Goal: Information Seeking & Learning: Learn about a topic

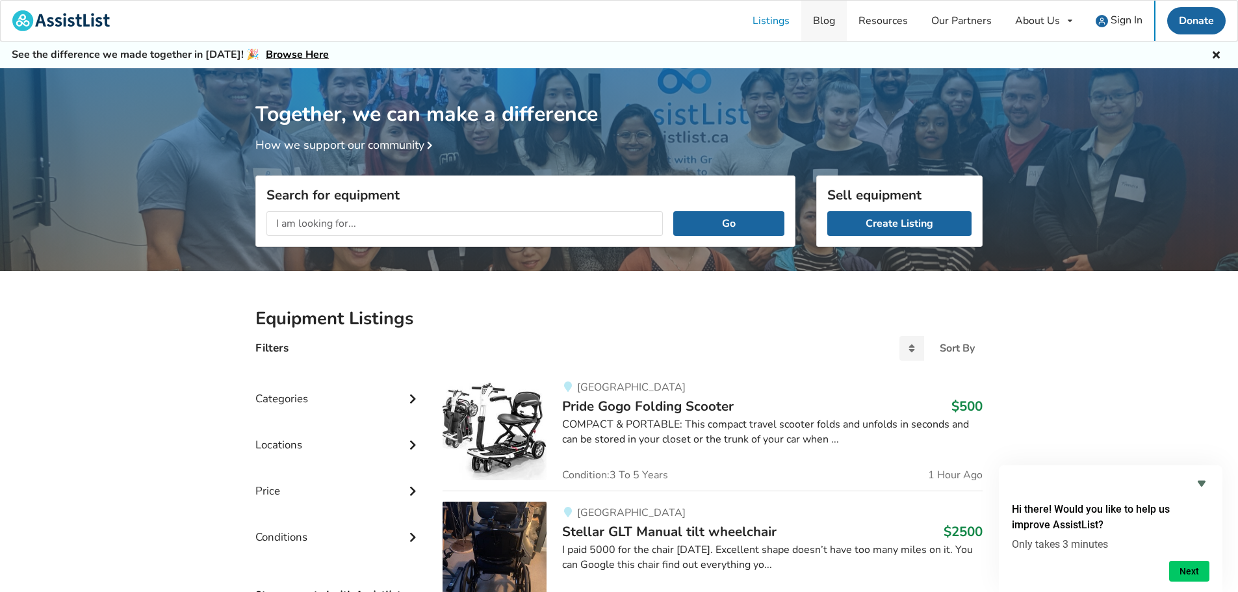
click at [811, 21] on link "Blog" at bounding box center [823, 21] width 45 height 40
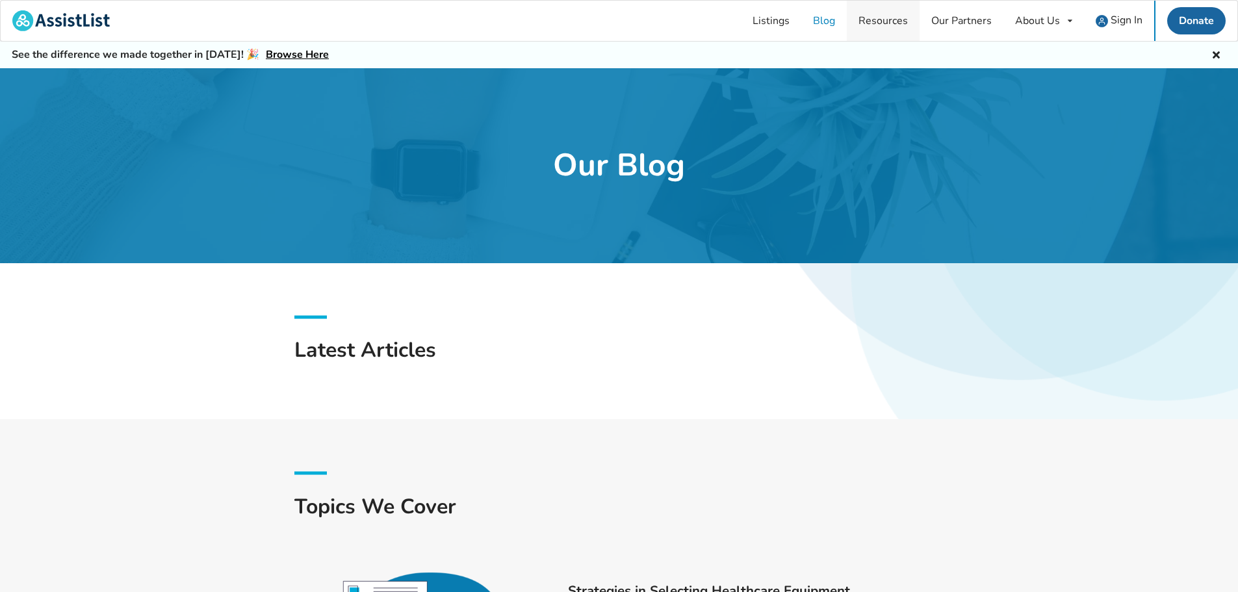
click at [811, 25] on link "Resources" at bounding box center [883, 21] width 73 height 40
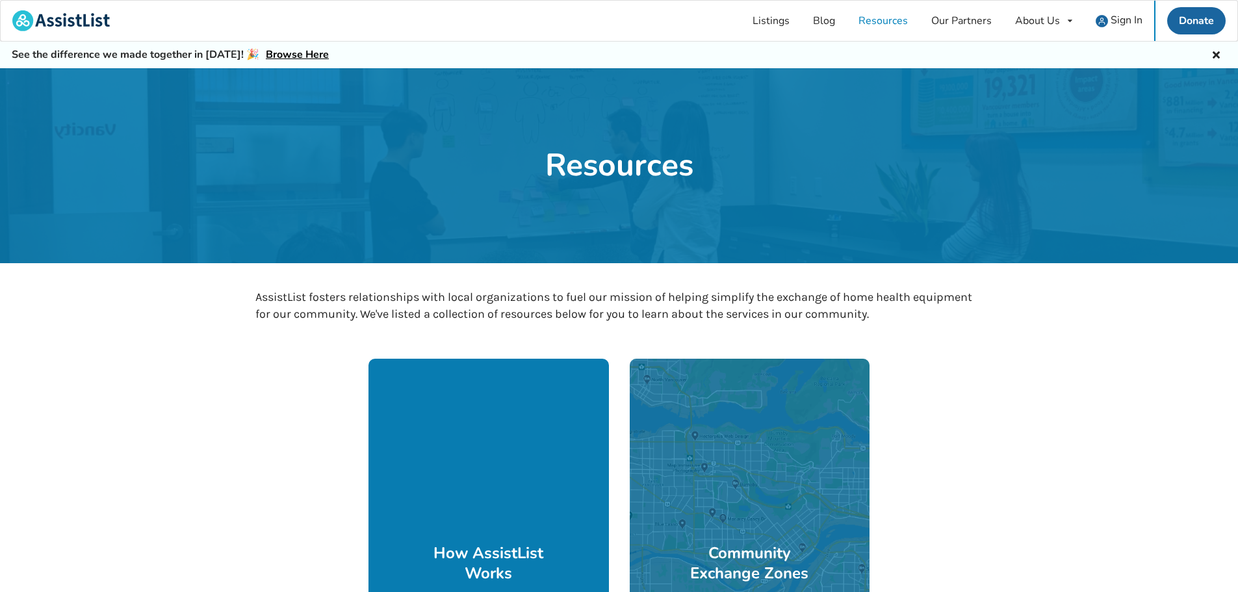
click at [503, 409] on div at bounding box center [489, 521] width 240 height 325
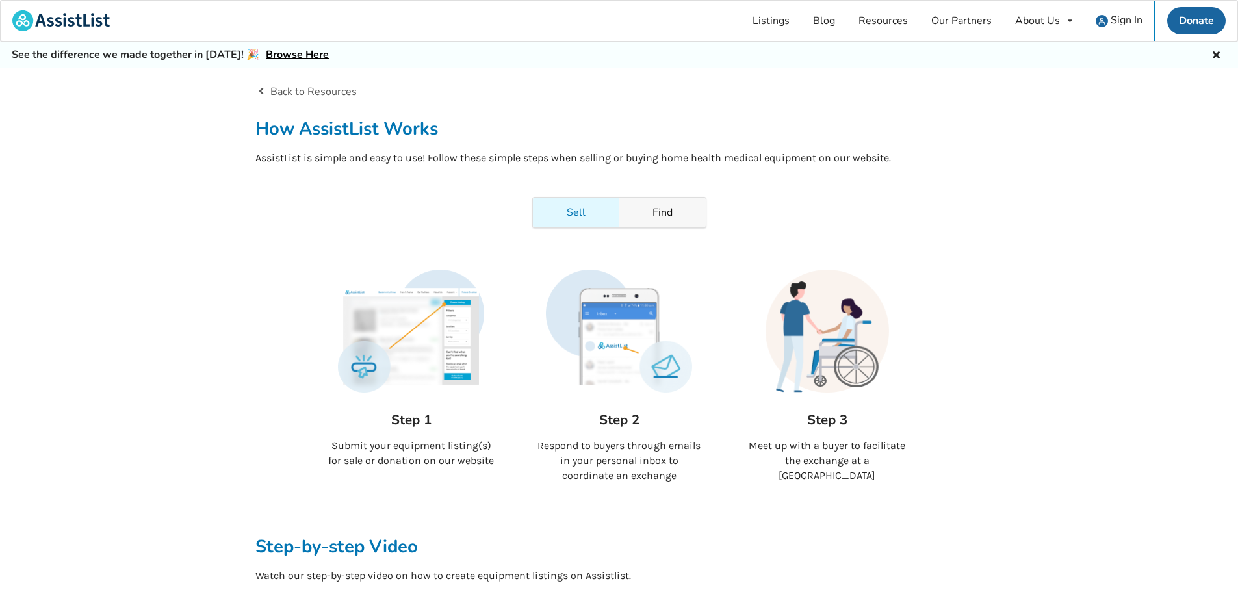
click at [683, 211] on link "Find" at bounding box center [662, 213] width 86 height 30
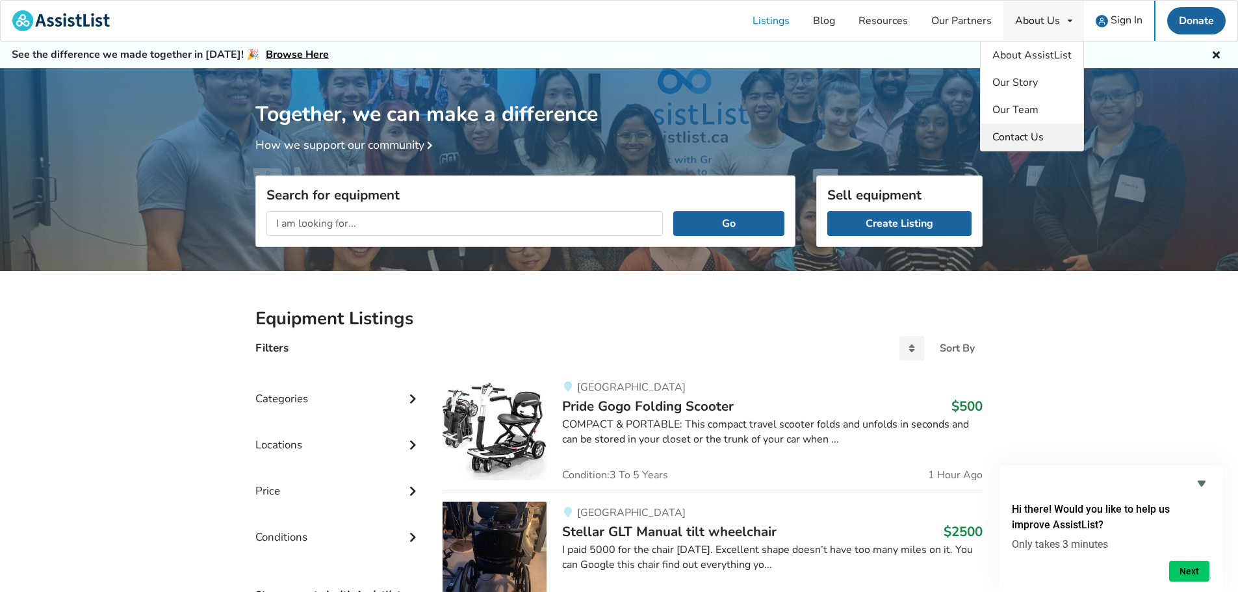
click at [1028, 140] on span "Contact Us" at bounding box center [1018, 137] width 51 height 14
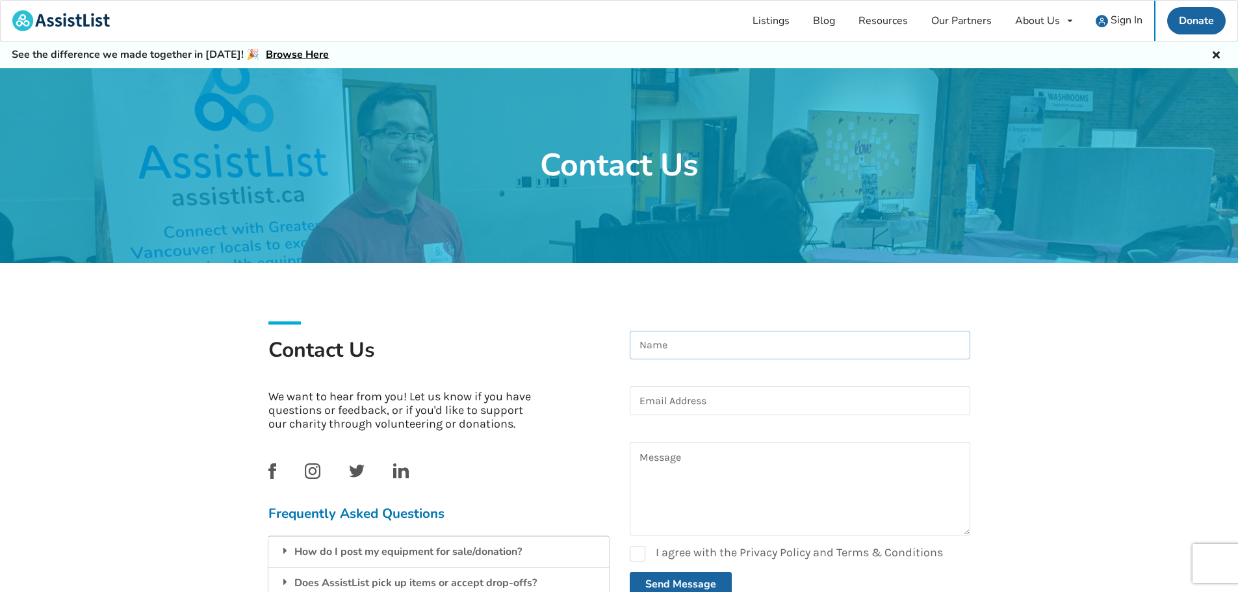
click at [686, 344] on input at bounding box center [800, 345] width 341 height 29
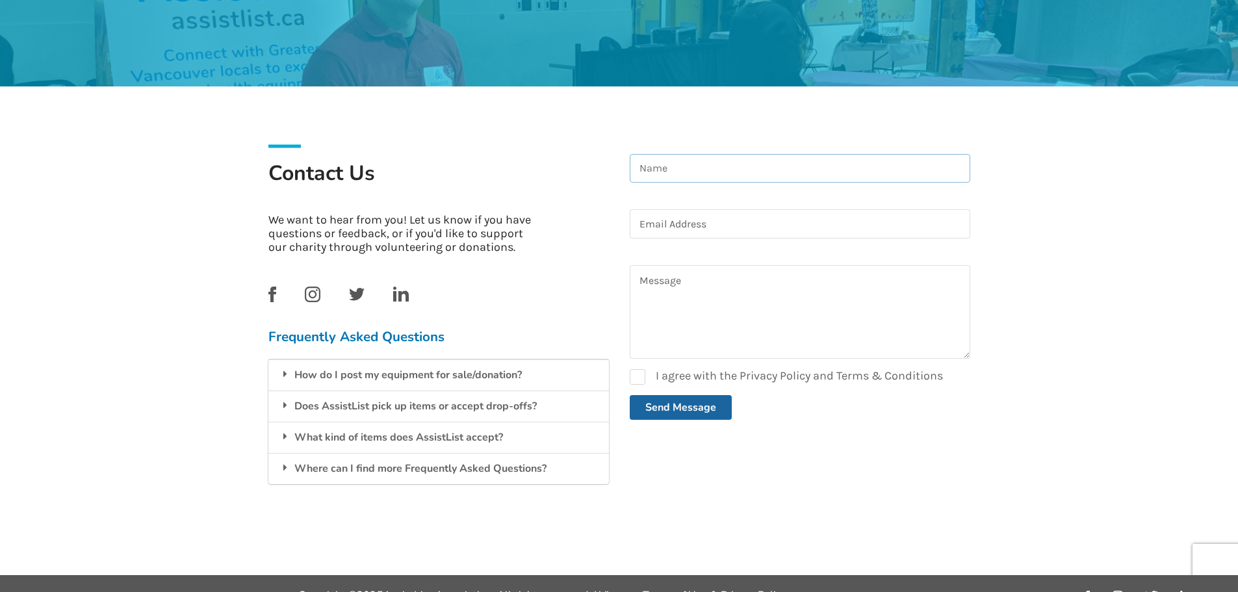
scroll to position [199, 0]
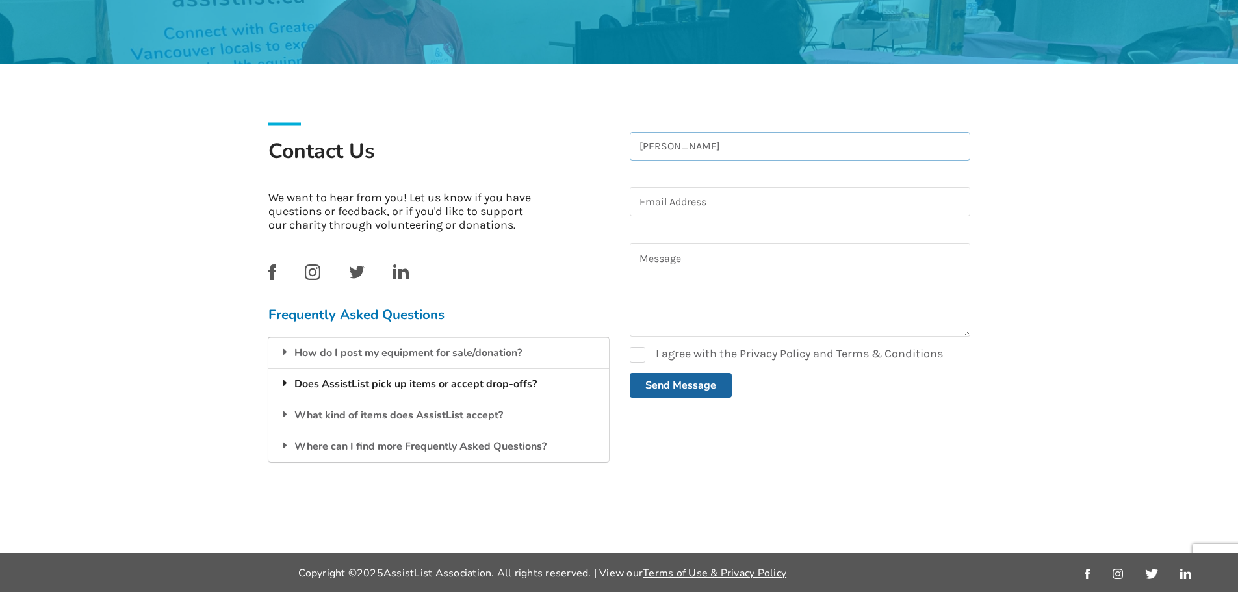
type input "Pamela Sun"
click at [374, 379] on div "Does AssistList pick up items or accept drop-offs?" at bounding box center [438, 384] width 341 height 31
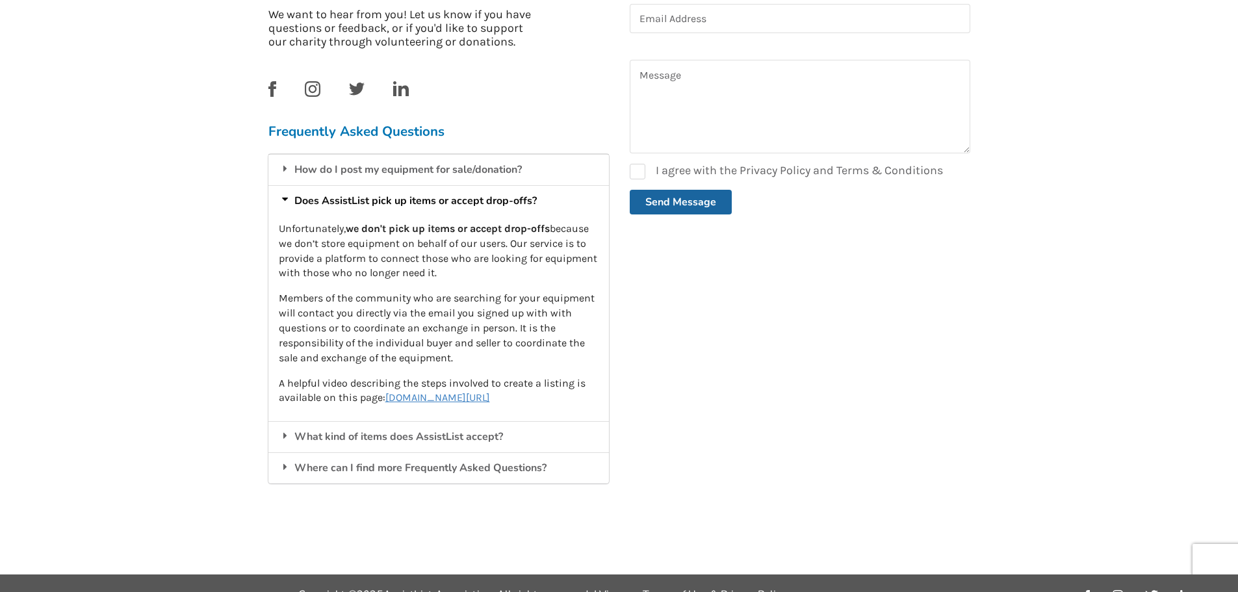
scroll to position [394, 0]
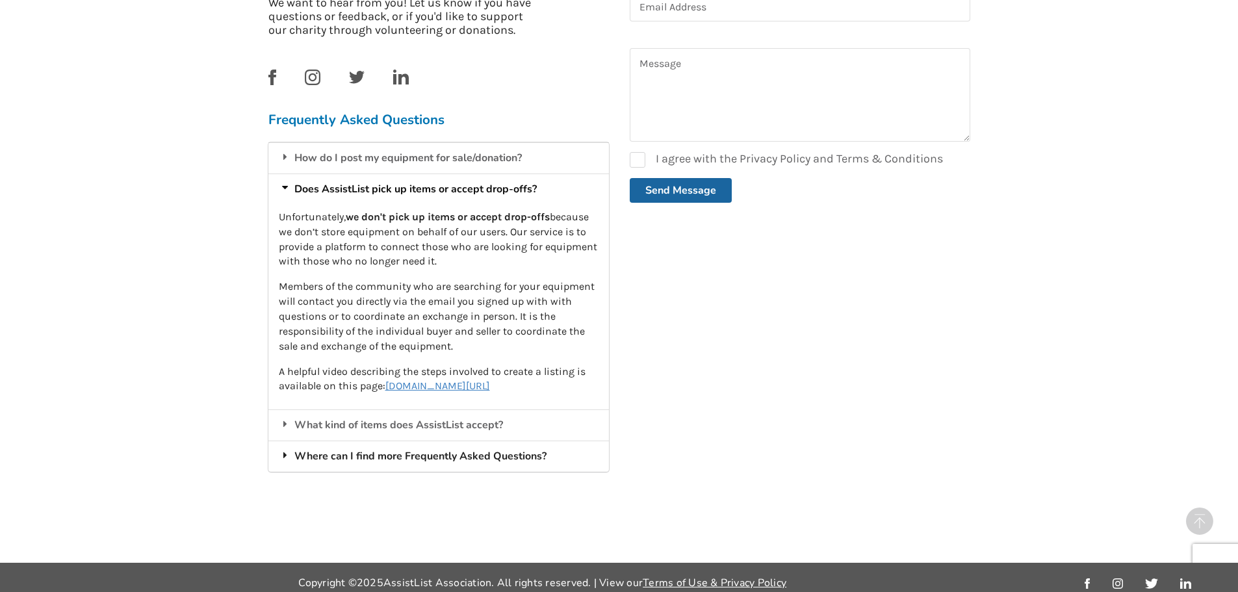
click at [311, 459] on div "Where can I find more Frequently Asked Questions?" at bounding box center [438, 456] width 341 height 31
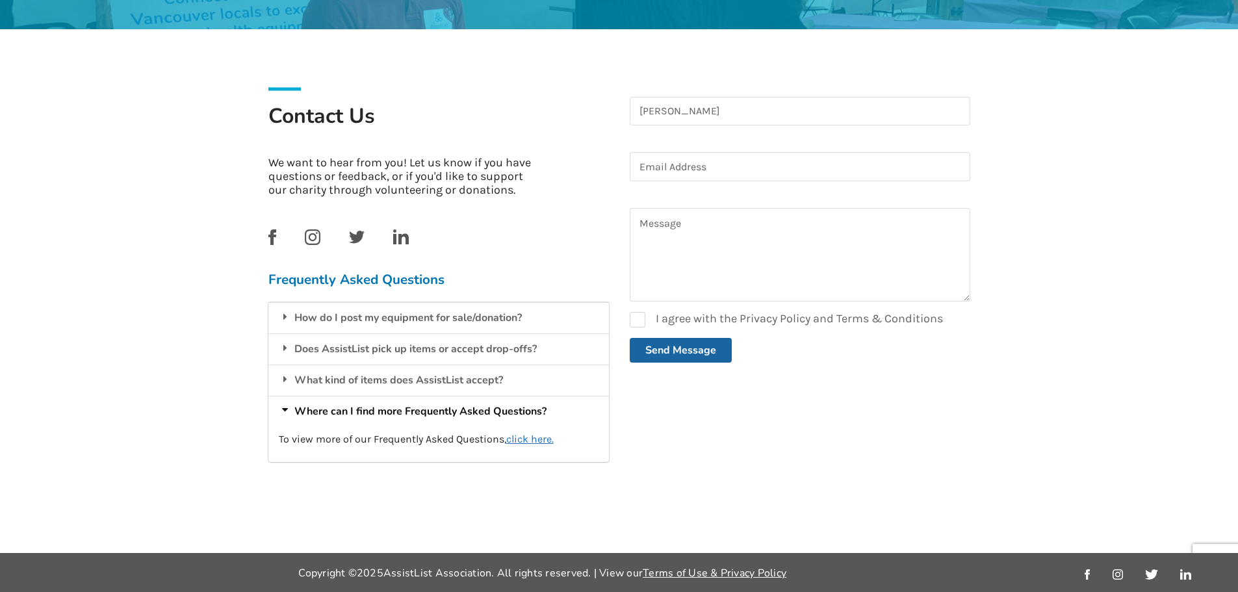
click at [530, 434] on u "click here." at bounding box center [529, 439] width 47 height 12
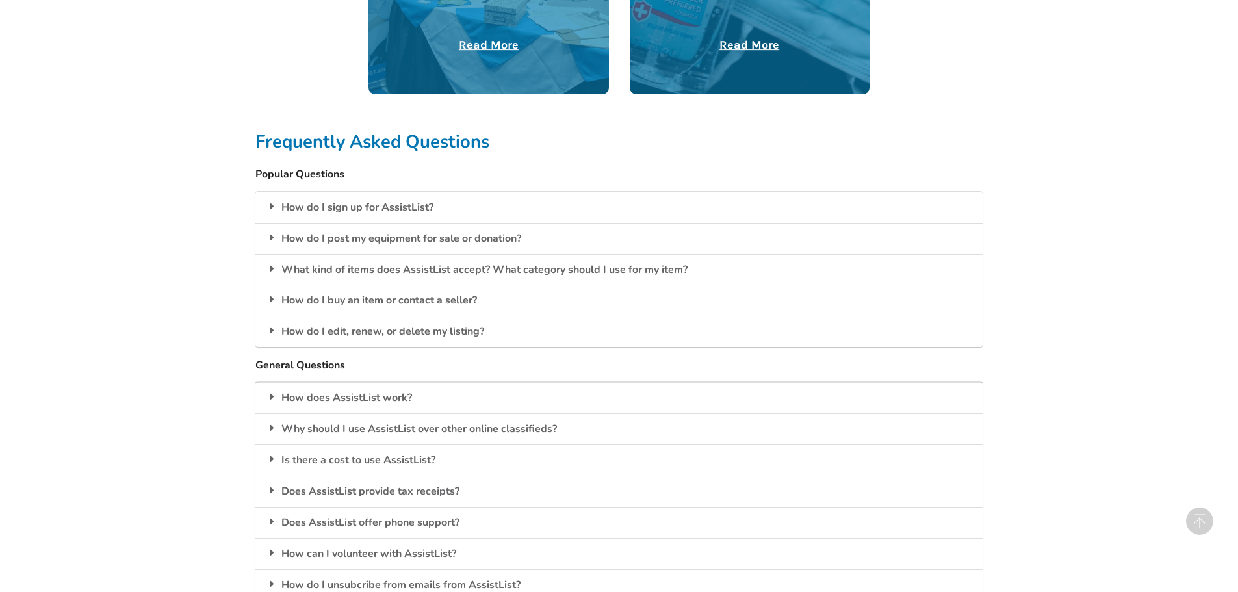
scroll to position [975, 0]
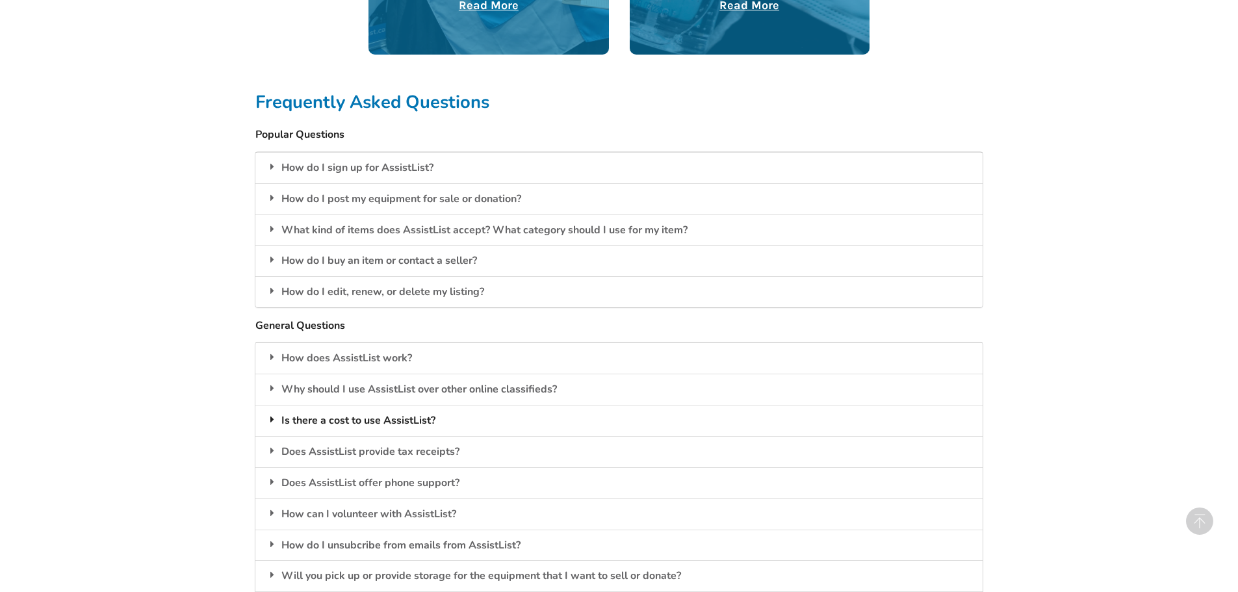
click at [356, 414] on div "Is there a cost to use AssistList?" at bounding box center [618, 420] width 727 height 31
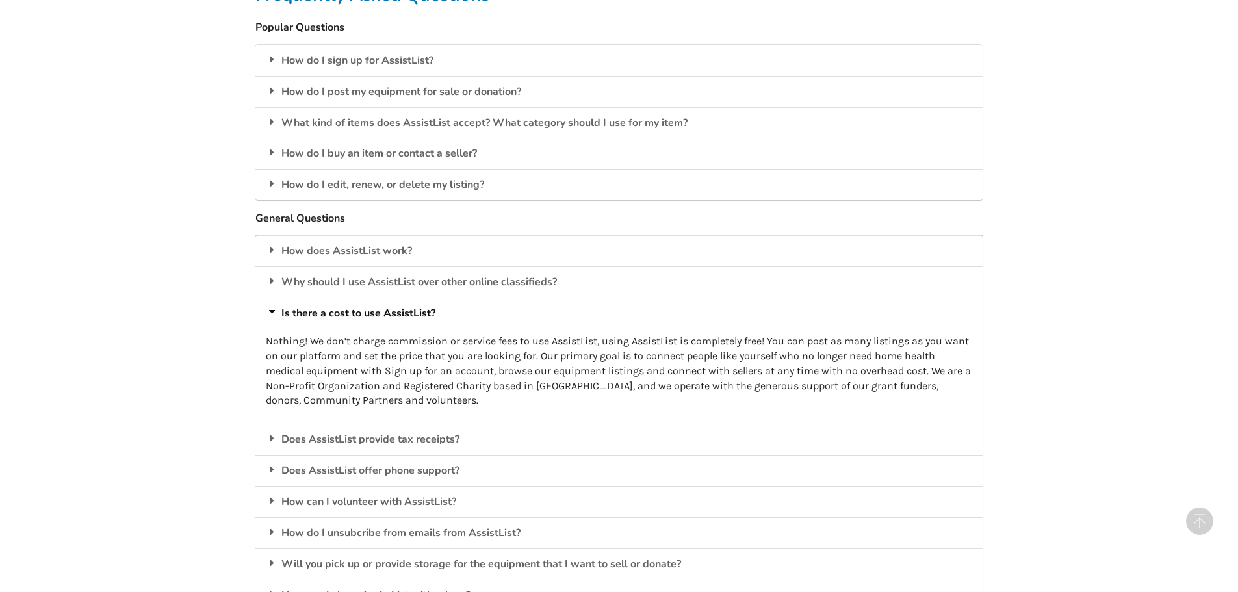
scroll to position [1105, 0]
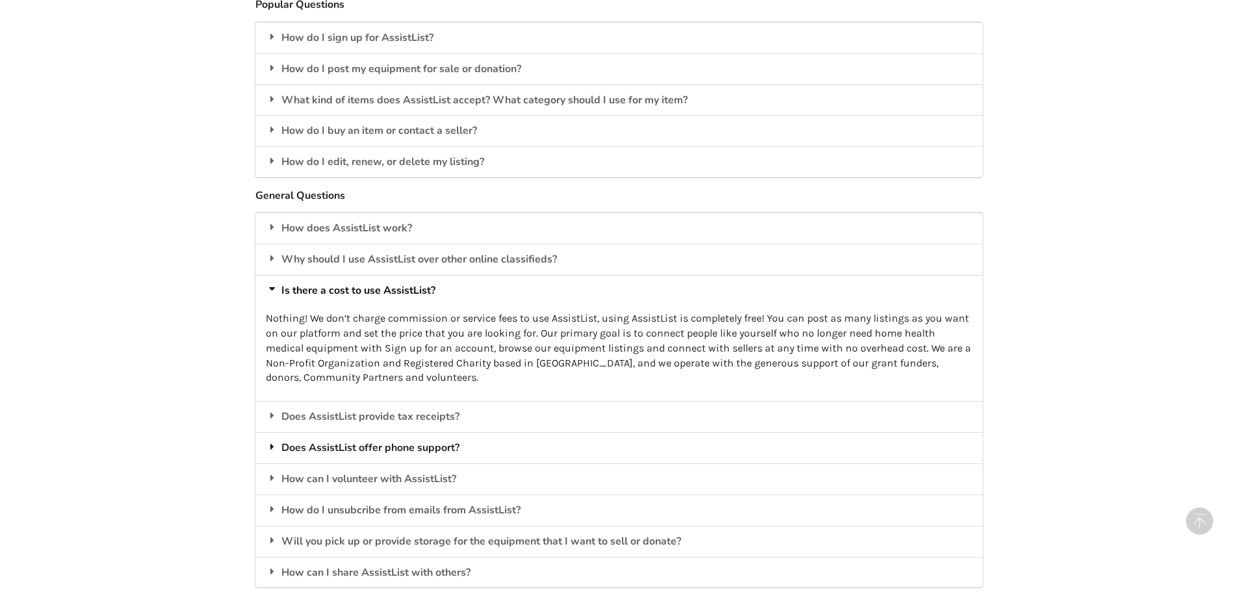
click at [415, 448] on div "Does AssistList offer phone support?" at bounding box center [618, 447] width 727 height 31
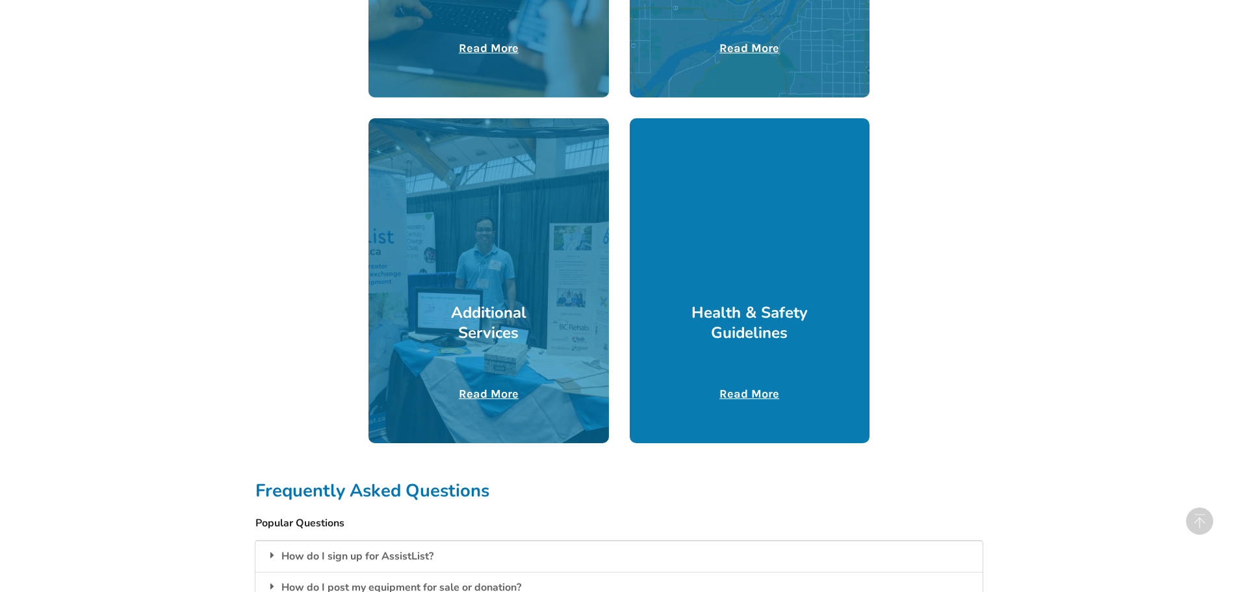
scroll to position [585, 0]
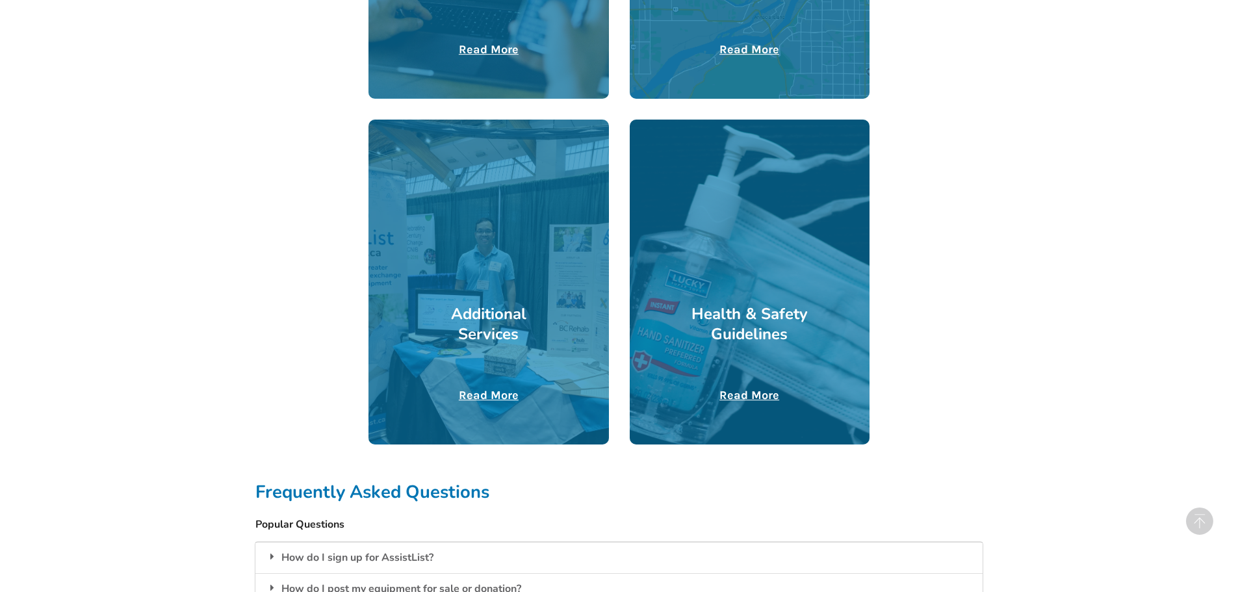
click at [496, 400] on u "Read More" at bounding box center [489, 395] width 60 height 14
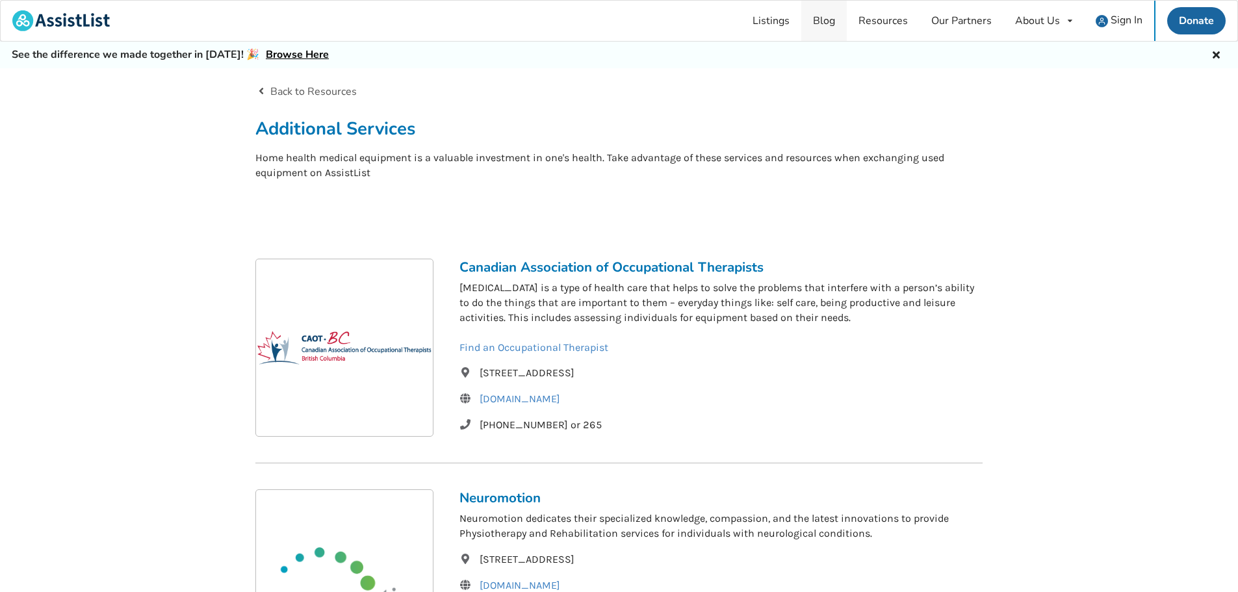
click at [827, 20] on link "Blog" at bounding box center [823, 21] width 45 height 40
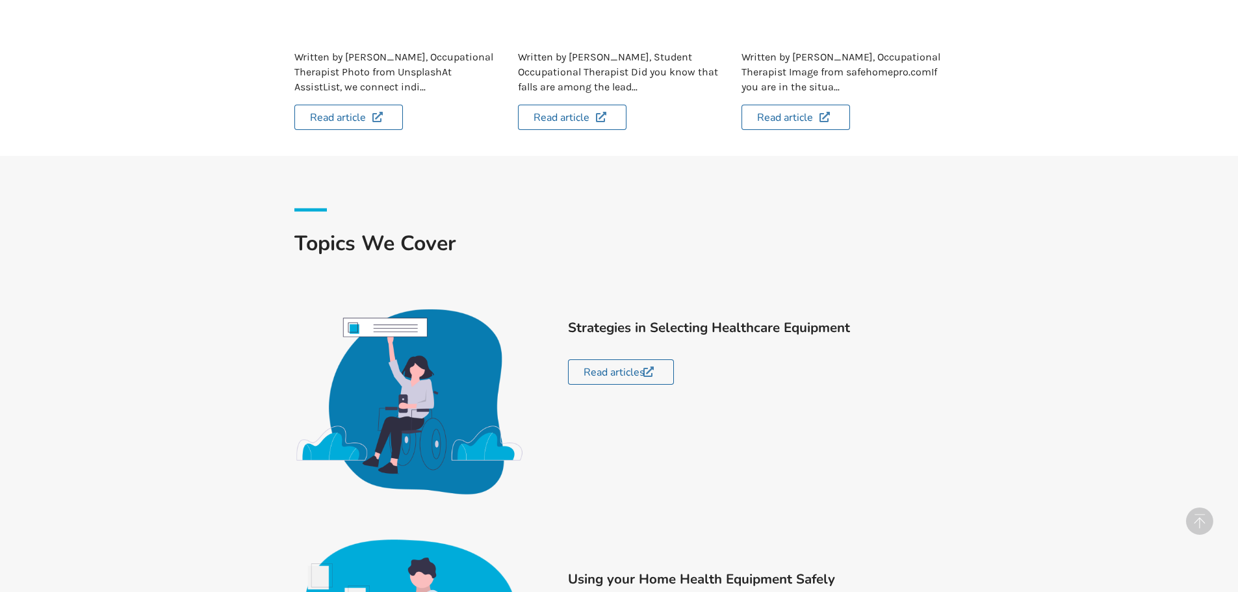
scroll to position [585, 0]
